Goal: Information Seeking & Learning: Learn about a topic

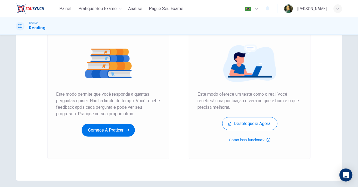
scroll to position [54, 0]
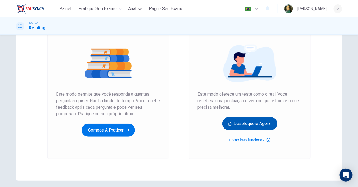
click at [263, 125] on button "Desbloqueie agora" at bounding box center [249, 123] width 55 height 13
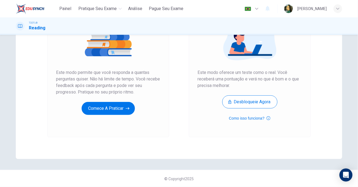
scroll to position [75, 0]
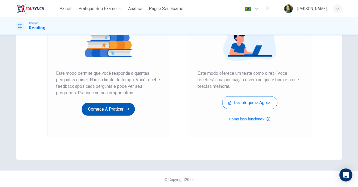
click at [123, 110] on button "Comece a praticar" at bounding box center [108, 109] width 53 height 13
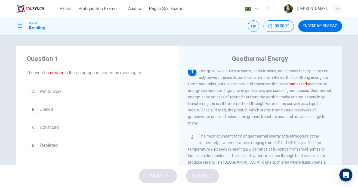
scroll to position [0, 0]
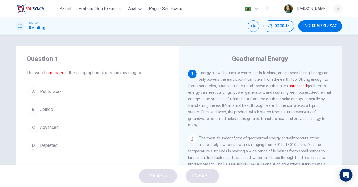
click at [28, 91] on button "A Put to work" at bounding box center [97, 92] width 141 height 14
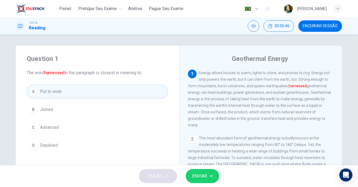
click at [203, 180] on span "ENVIAR" at bounding box center [199, 176] width 15 height 8
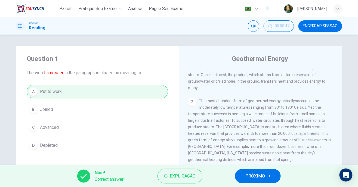
scroll to position [38, 0]
click at [174, 180] on button "Explicação" at bounding box center [179, 176] width 45 height 15
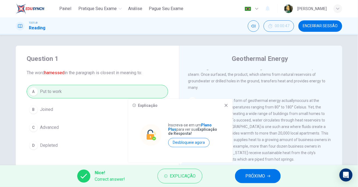
click at [225, 111] on div "Explicação Inscreva-se em um Plano Plus para ver sua Explicação de Resposta! De…" at bounding box center [180, 131] width 104 height 64
click at [226, 107] on icon at bounding box center [226, 105] width 4 height 4
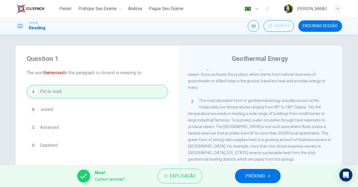
click at [260, 178] on span "PRÓXIMO" at bounding box center [255, 176] width 20 height 8
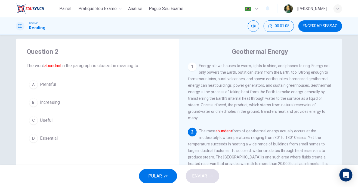
scroll to position [7, 0]
click at [33, 88] on div "A" at bounding box center [33, 84] width 9 height 9
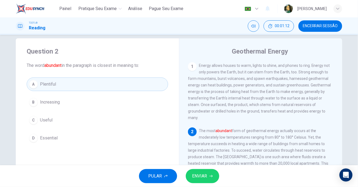
click at [210, 177] on icon "button" at bounding box center [210, 176] width 3 height 3
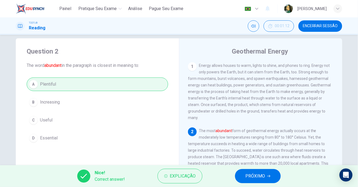
click at [263, 180] on button "PRÓXIMO" at bounding box center [258, 176] width 46 height 14
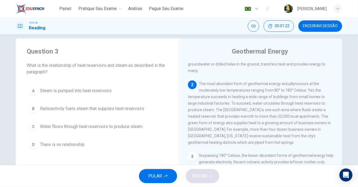
scroll to position [47, 0]
click at [31, 125] on div "C" at bounding box center [33, 126] width 9 height 9
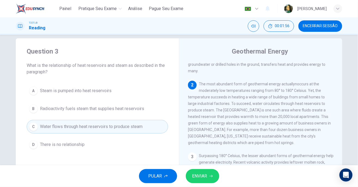
click at [210, 181] on button "ENVIAR" at bounding box center [202, 176] width 33 height 14
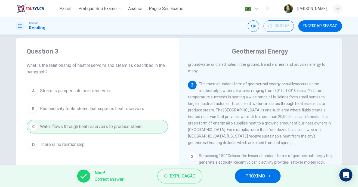
click at [267, 181] on button "PRÓXIMO" at bounding box center [258, 176] width 46 height 14
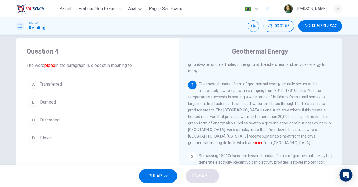
scroll to position [60, 0]
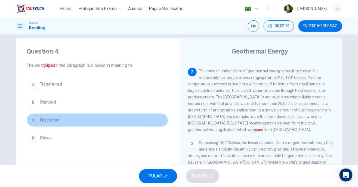
click at [30, 120] on div "C" at bounding box center [33, 120] width 9 height 9
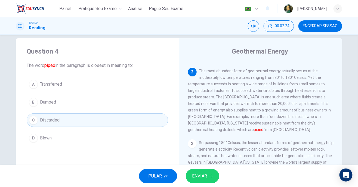
click at [208, 179] on button "ENVIAR" at bounding box center [202, 176] width 33 height 14
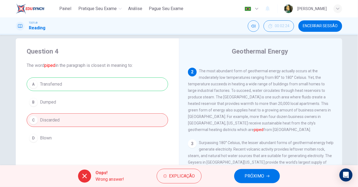
click at [255, 179] on span "PRÓXIMO" at bounding box center [254, 176] width 20 height 8
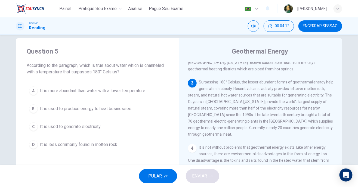
scroll to position [123, 0]
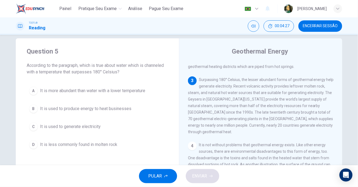
click at [33, 90] on div "A" at bounding box center [33, 90] width 9 height 9
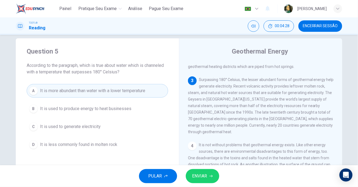
click at [211, 179] on button "ENVIAR" at bounding box center [202, 176] width 33 height 14
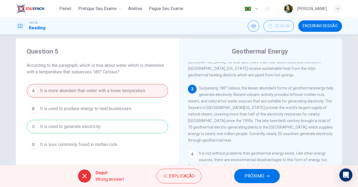
scroll to position [114, 0]
click at [266, 175] on icon "button" at bounding box center [267, 176] width 3 height 3
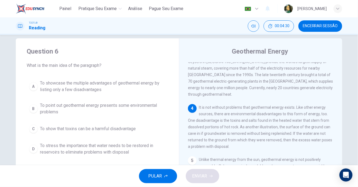
scroll to position [161, 0]
click at [326, 26] on span "Encerrar Sessão" at bounding box center [320, 26] width 35 height 4
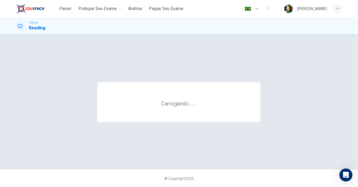
scroll to position [0, 0]
